Goal: Task Accomplishment & Management: Use online tool/utility

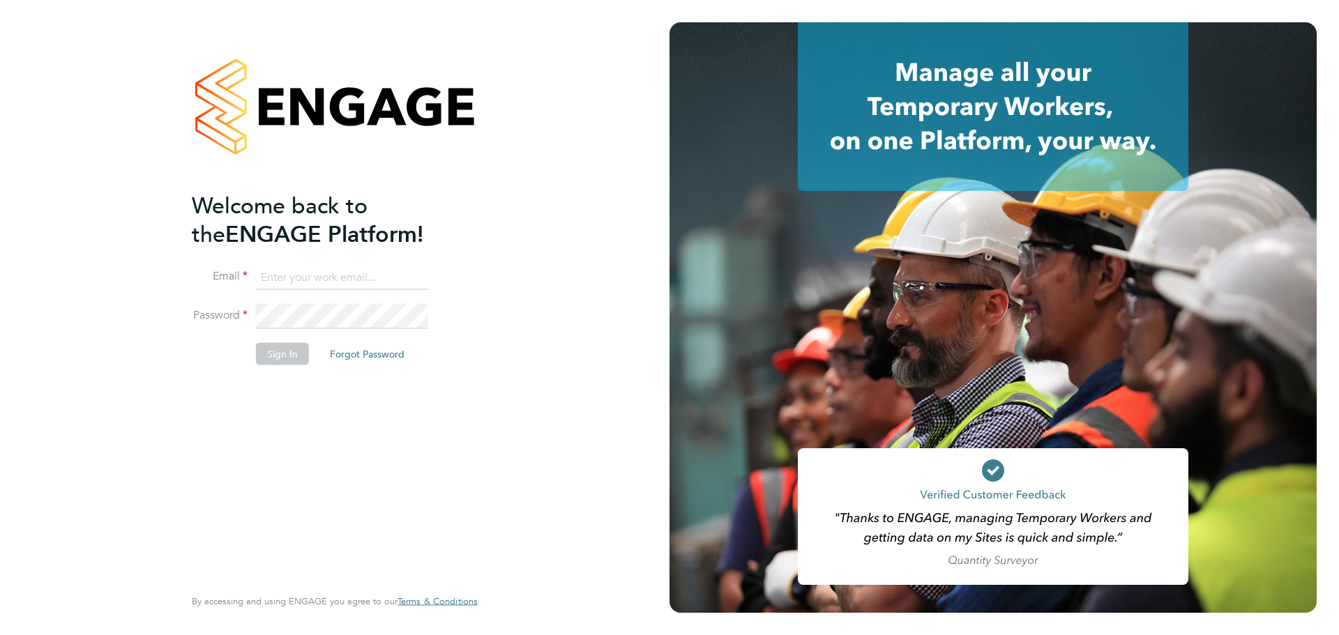
type input "casey.manton@magnussearch.com"
click at [291, 338] on li "Password" at bounding box center [328, 323] width 272 height 39
click at [277, 353] on button "Sign In" at bounding box center [282, 354] width 53 height 22
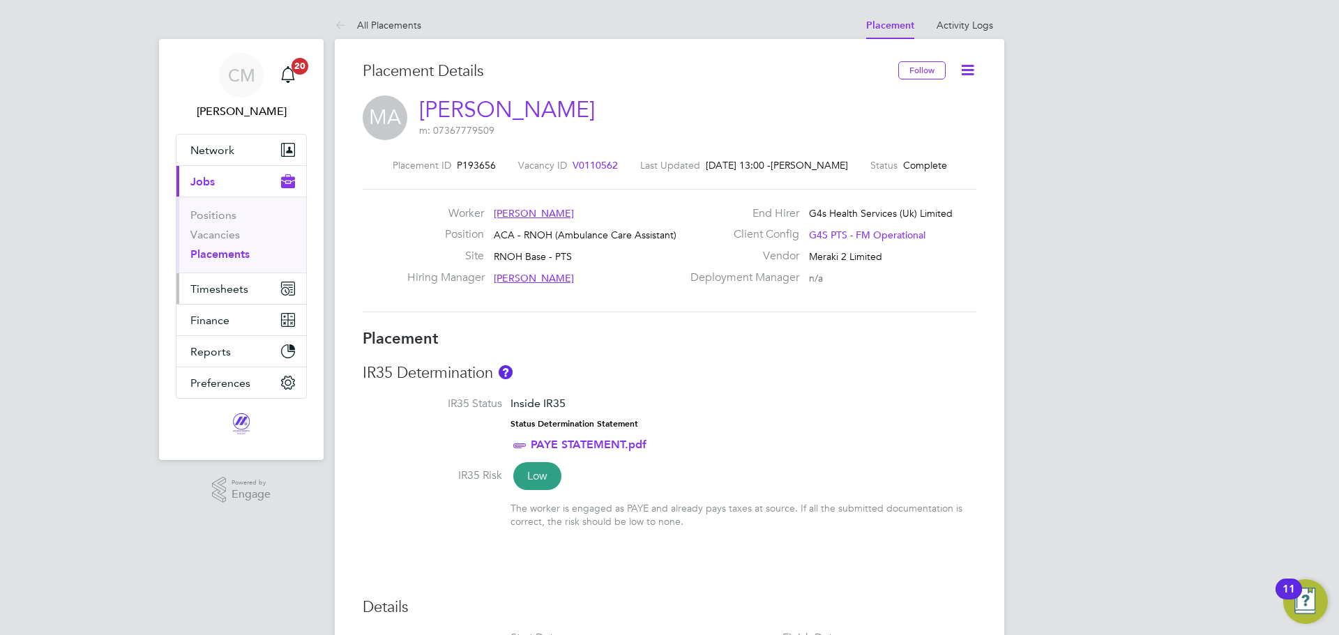
click at [216, 290] on span "Timesheets" at bounding box center [219, 288] width 58 height 13
click at [229, 294] on span "Timesheets" at bounding box center [219, 288] width 58 height 13
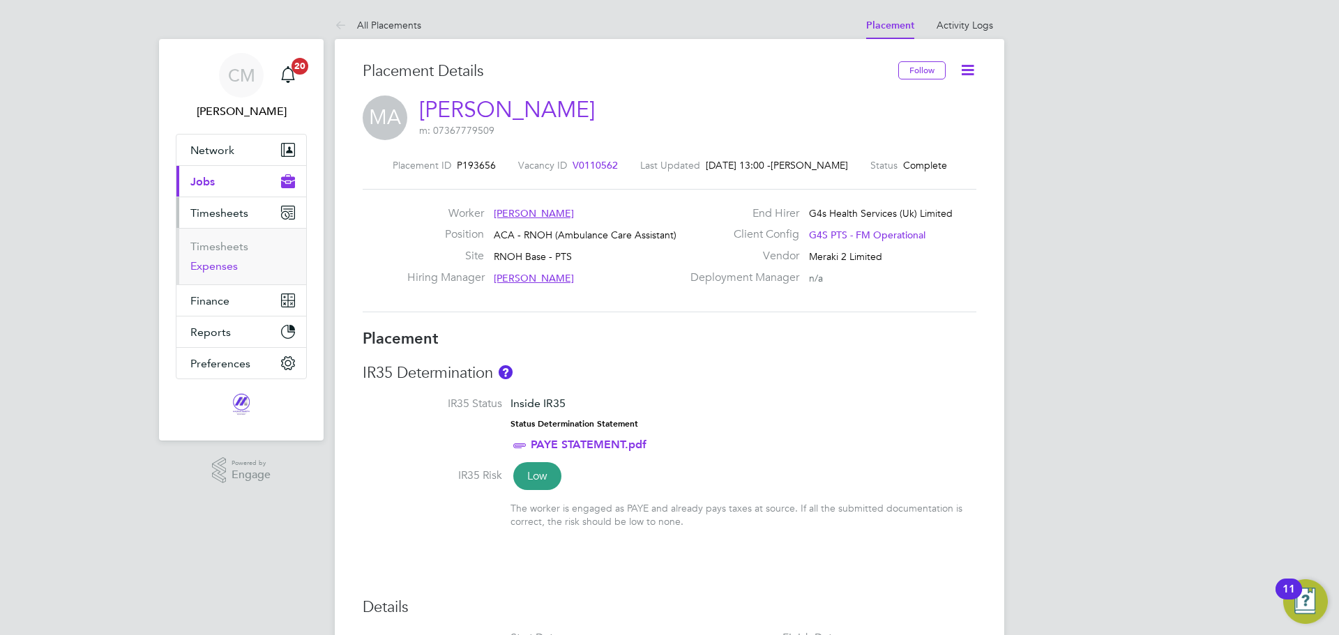
click at [221, 267] on link "Expenses" at bounding box center [213, 265] width 47 height 13
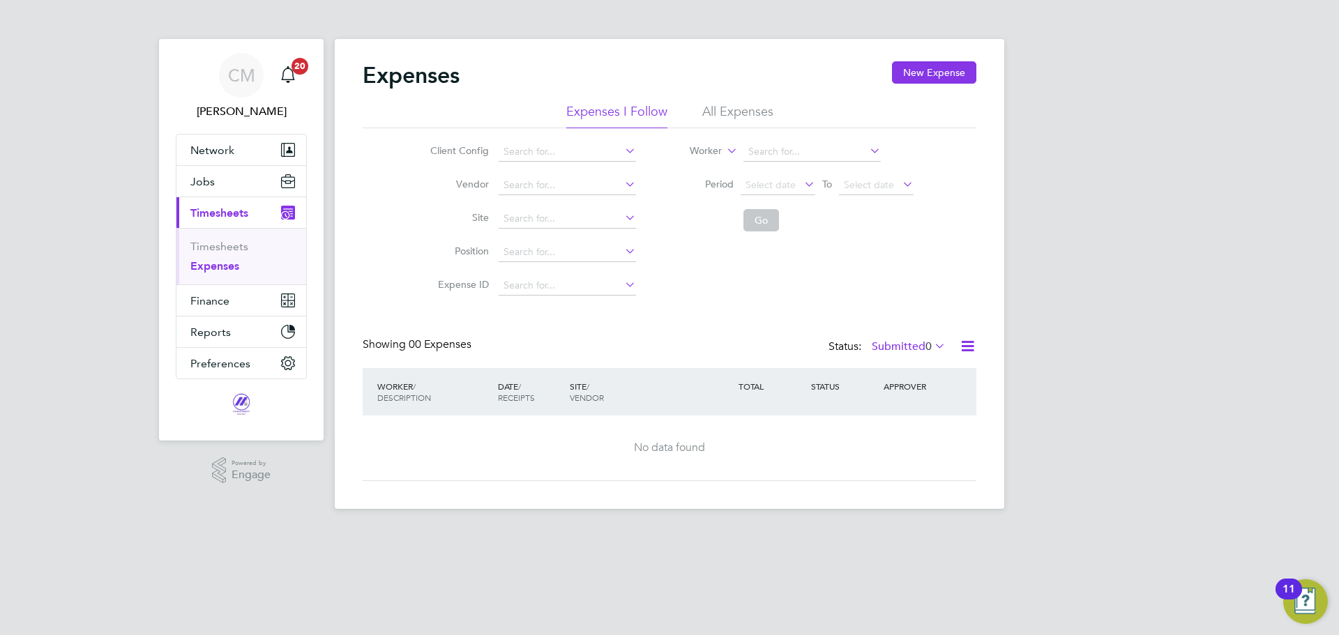
click at [738, 114] on li "All Expenses" at bounding box center [737, 115] width 71 height 25
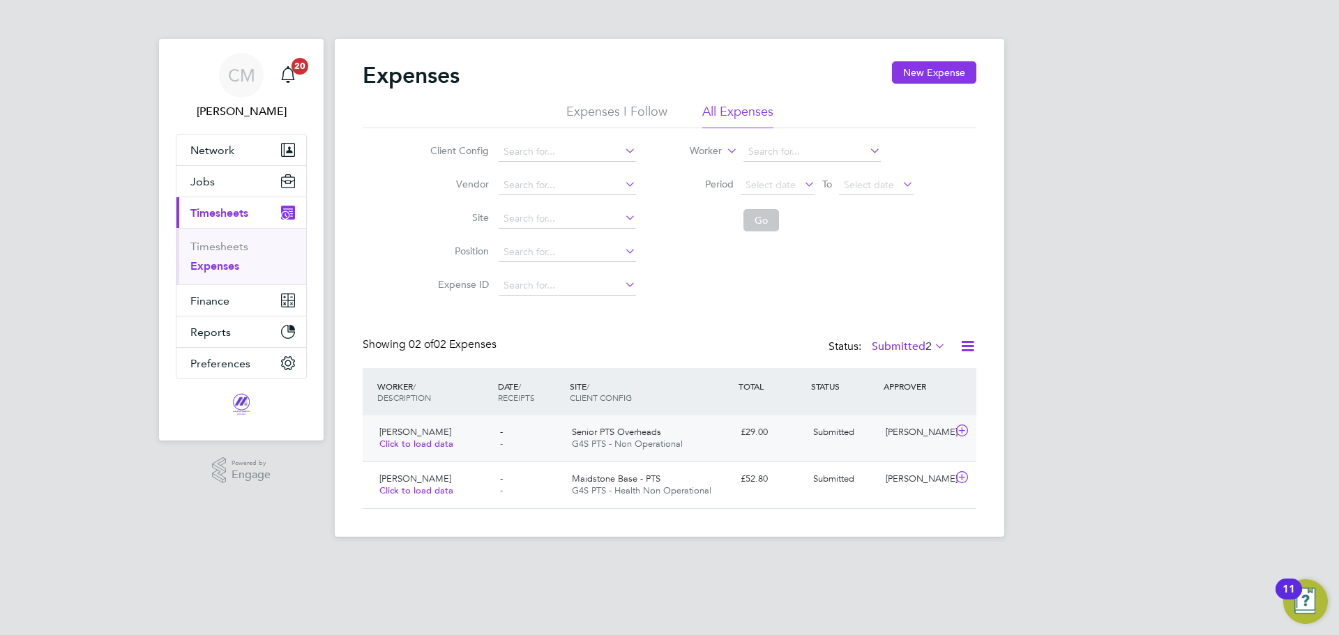
click at [900, 437] on div "[PERSON_NAME]" at bounding box center [916, 432] width 73 height 23
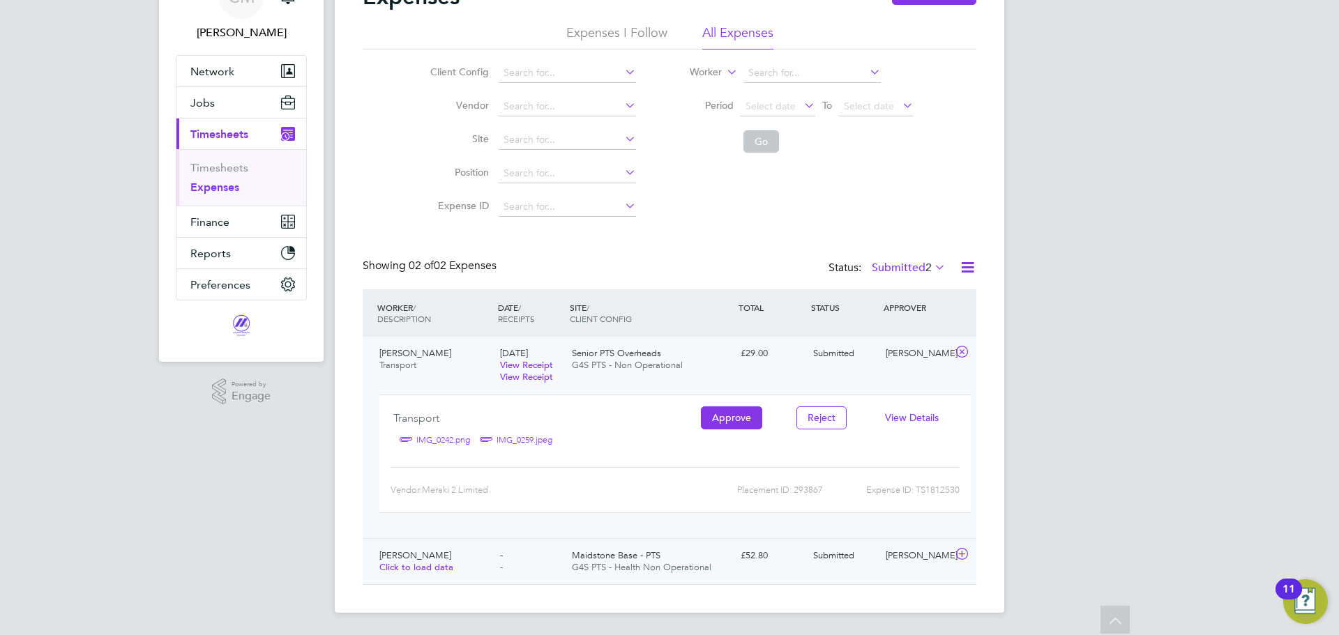
click at [888, 559] on div "[PERSON_NAME]" at bounding box center [916, 556] width 73 height 23
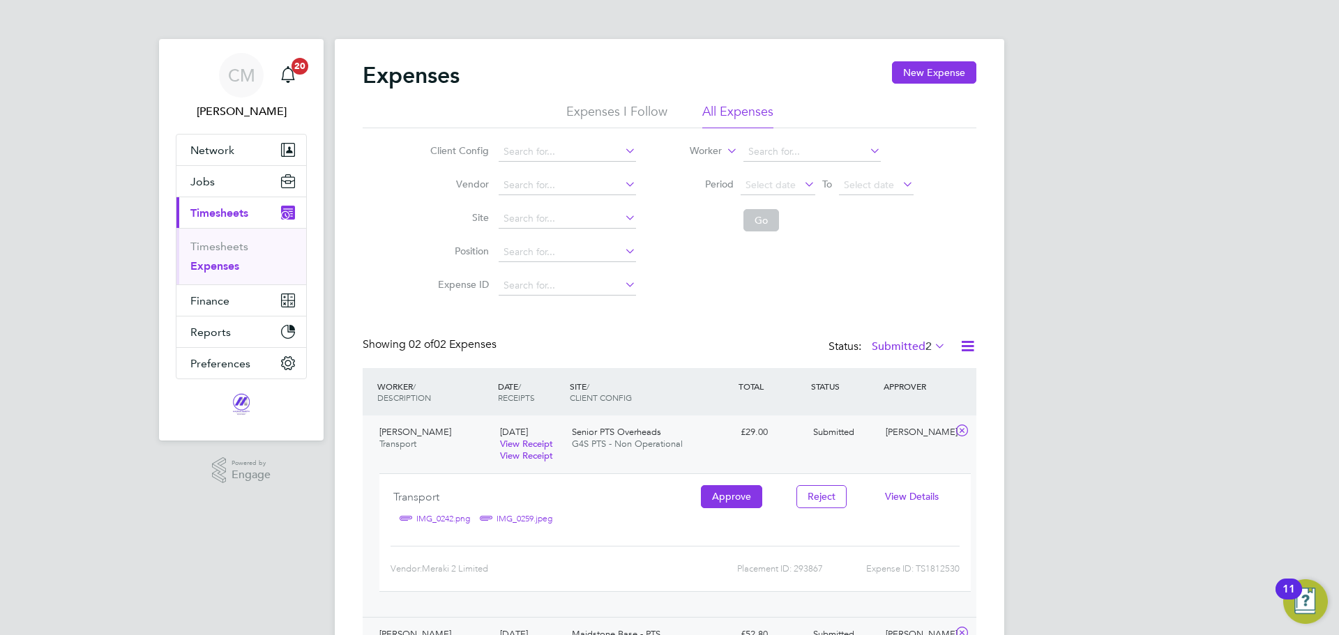
scroll to position [222, 0]
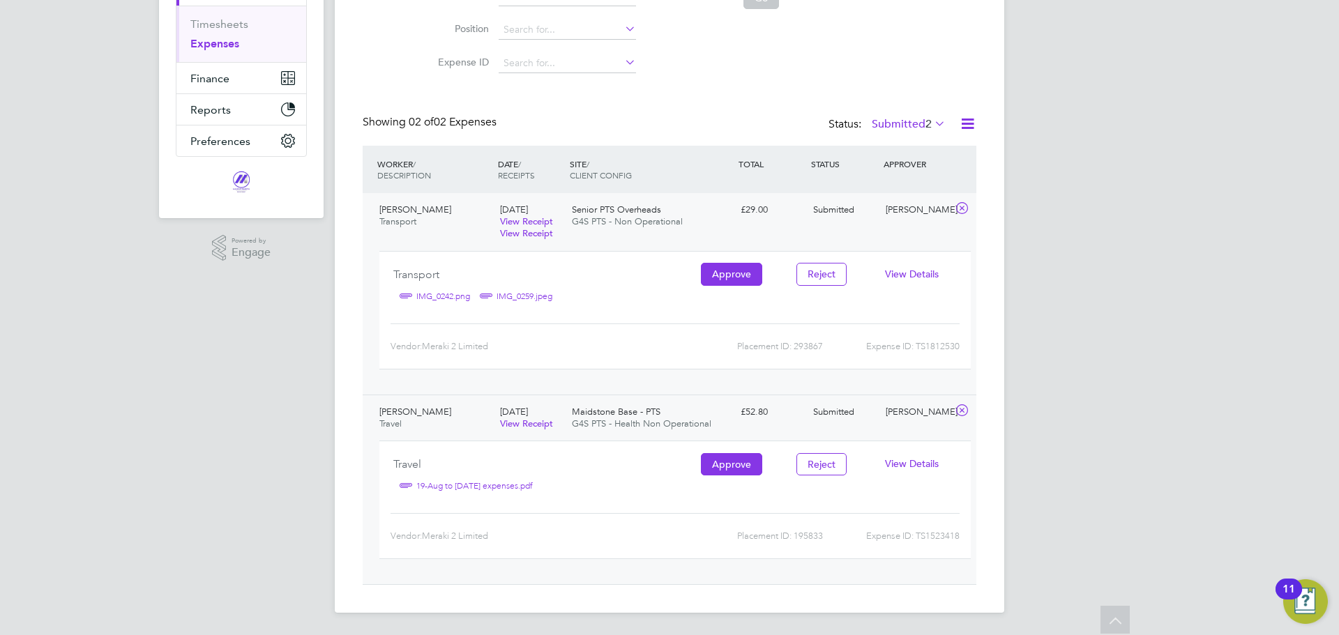
drag, startPoint x: 905, startPoint y: 242, endPoint x: 892, endPoint y: 226, distance: 20.4
click at [903, 242] on div "[PERSON_NAME] Transport [DATE] View Receipt View Receipt Senior PTS Overheads G…" at bounding box center [670, 294] width 614 height 202
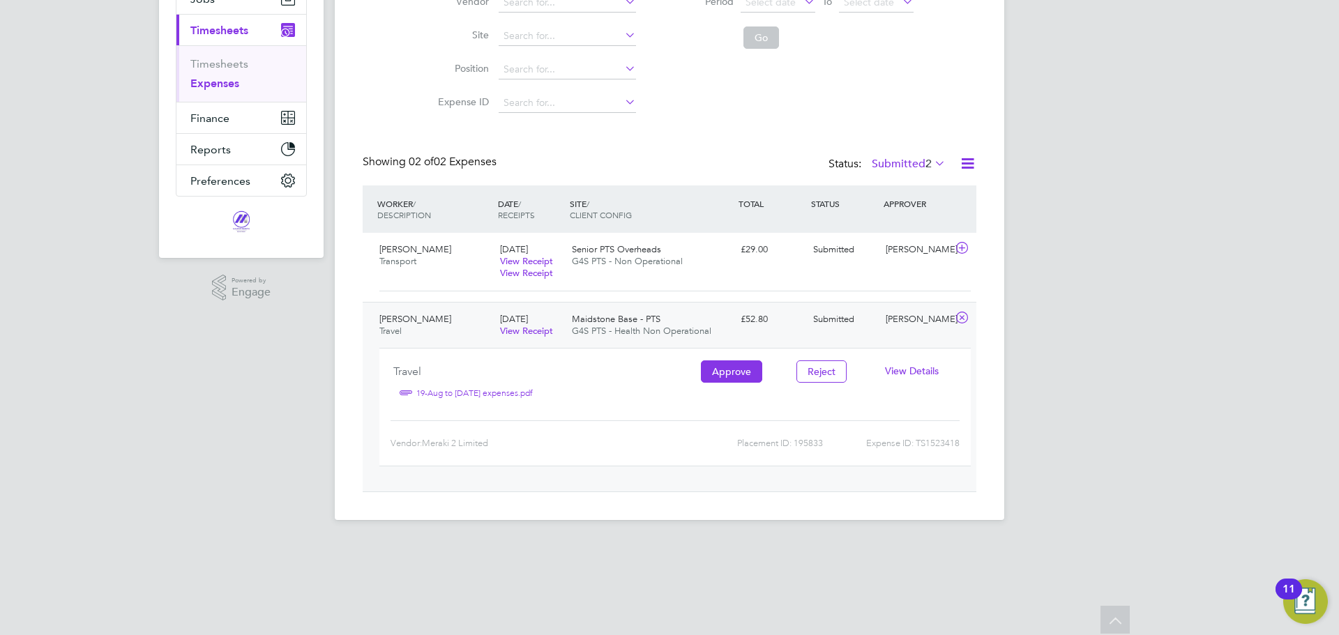
scroll to position [79, 0]
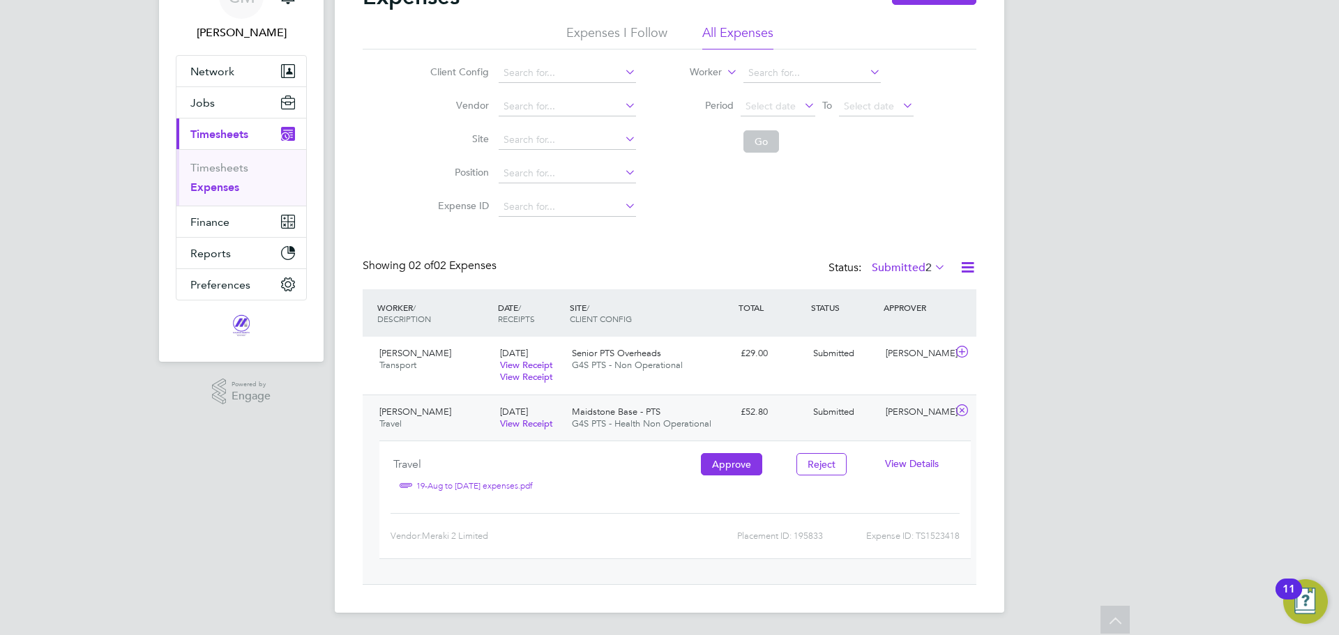
click at [510, 425] on link "View Receipt" at bounding box center [526, 424] width 53 height 12
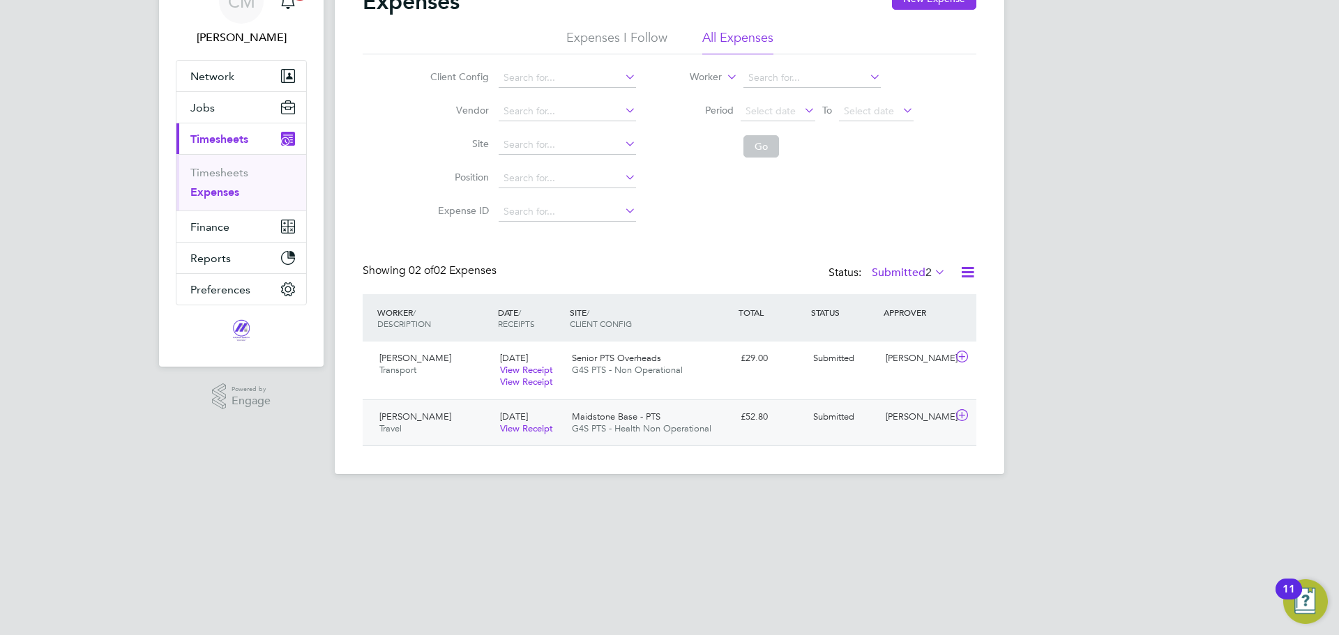
scroll to position [0, 0]
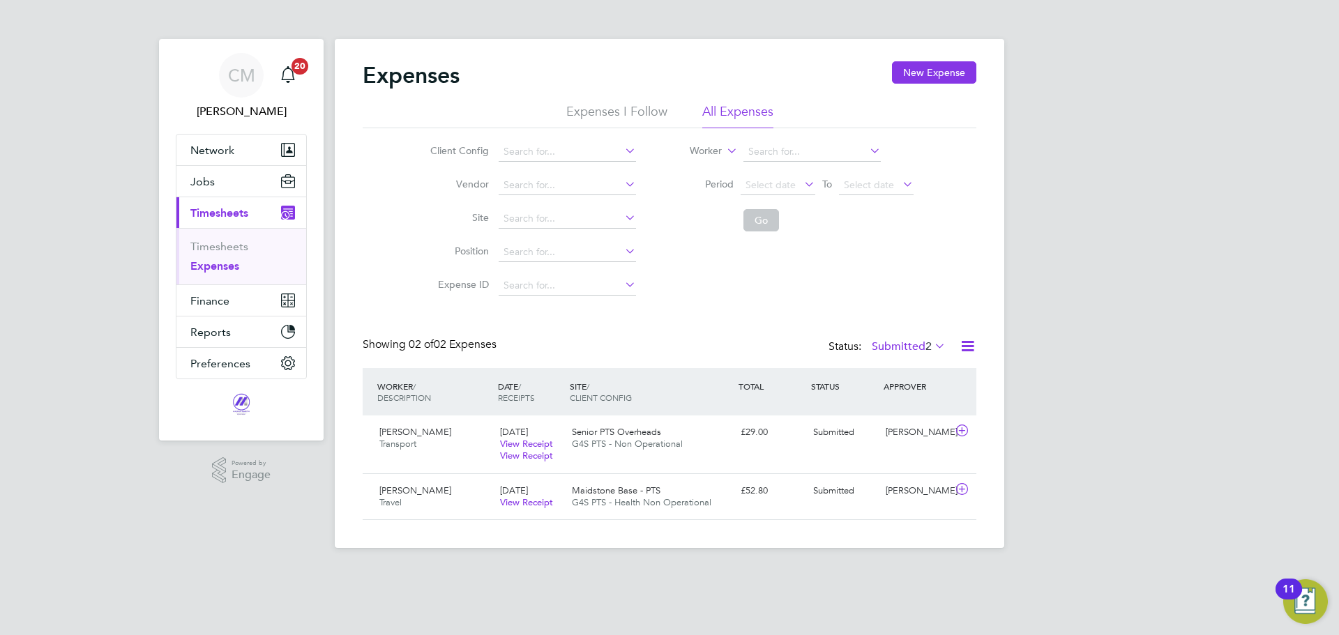
click at [907, 342] on label "Submitted 2" at bounding box center [909, 347] width 74 height 14
click at [934, 372] on li "19" at bounding box center [942, 371] width 18 height 20
click at [932, 347] on icon at bounding box center [932, 346] width 0 height 20
click at [882, 367] on li "All" at bounding box center [901, 371] width 64 height 20
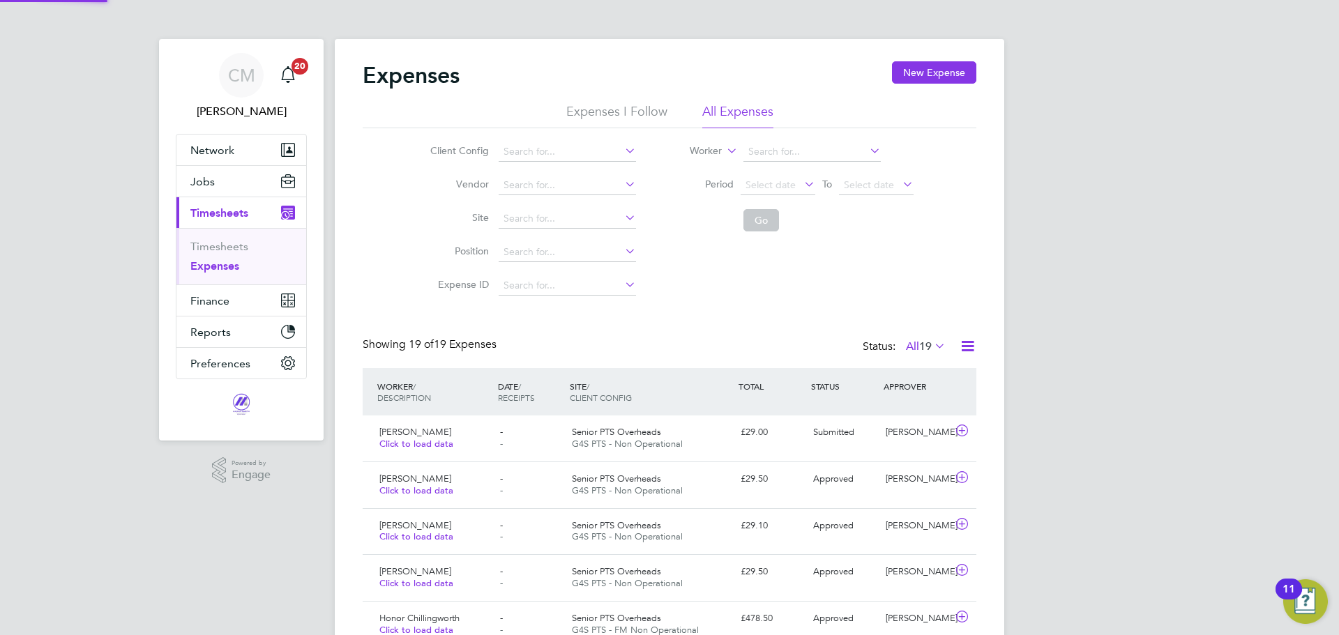
scroll to position [36, 121]
